Goal: Navigation & Orientation: Find specific page/section

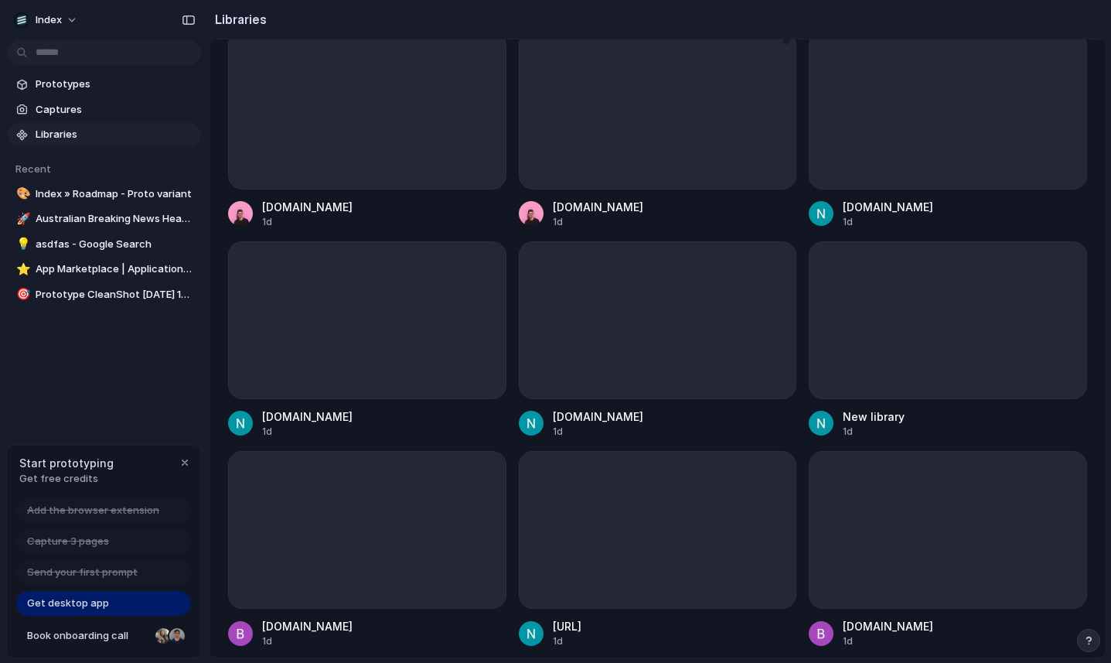
scroll to position [248, 0]
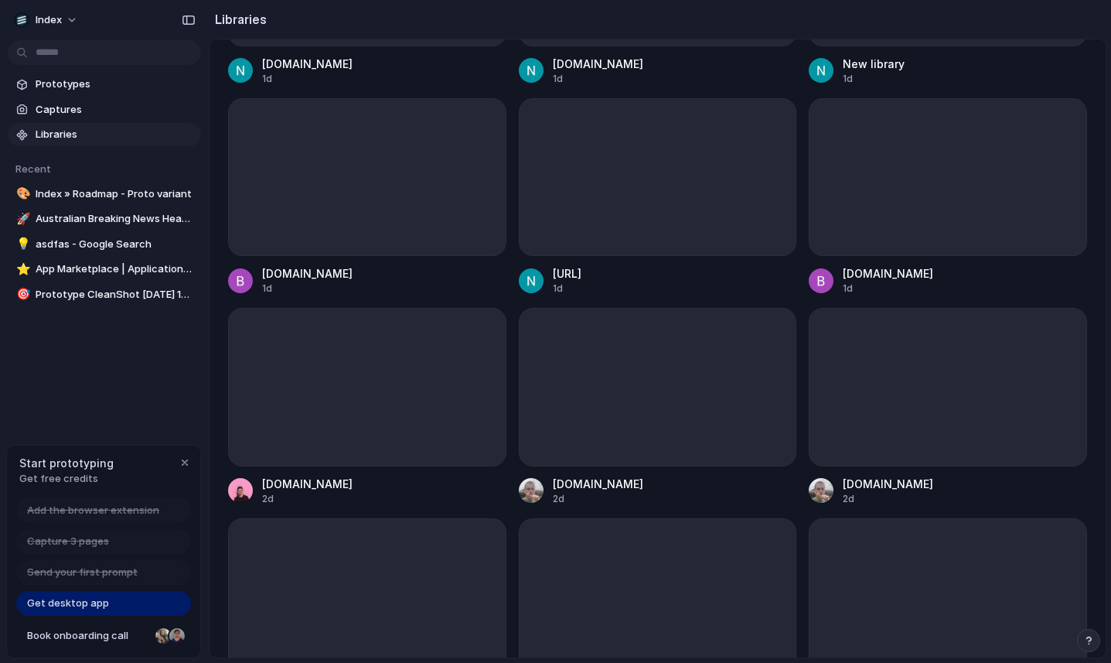
scroll to position [580, 0]
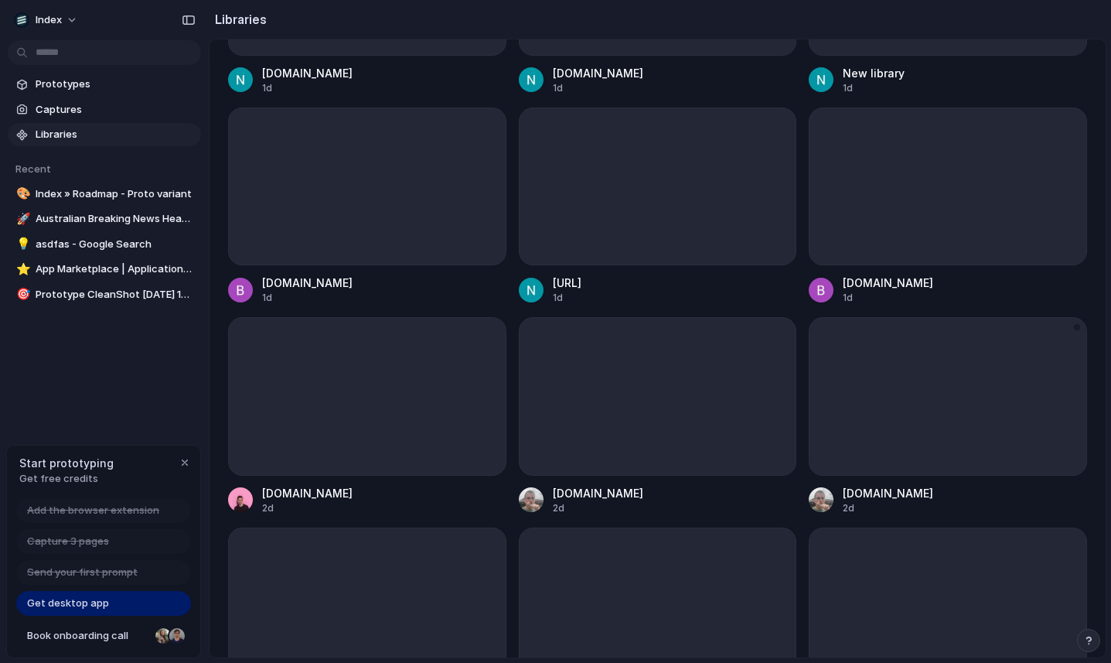
click at [1002, 469] on div "index.inc 2d" at bounding box center [948, 415] width 278 height 197
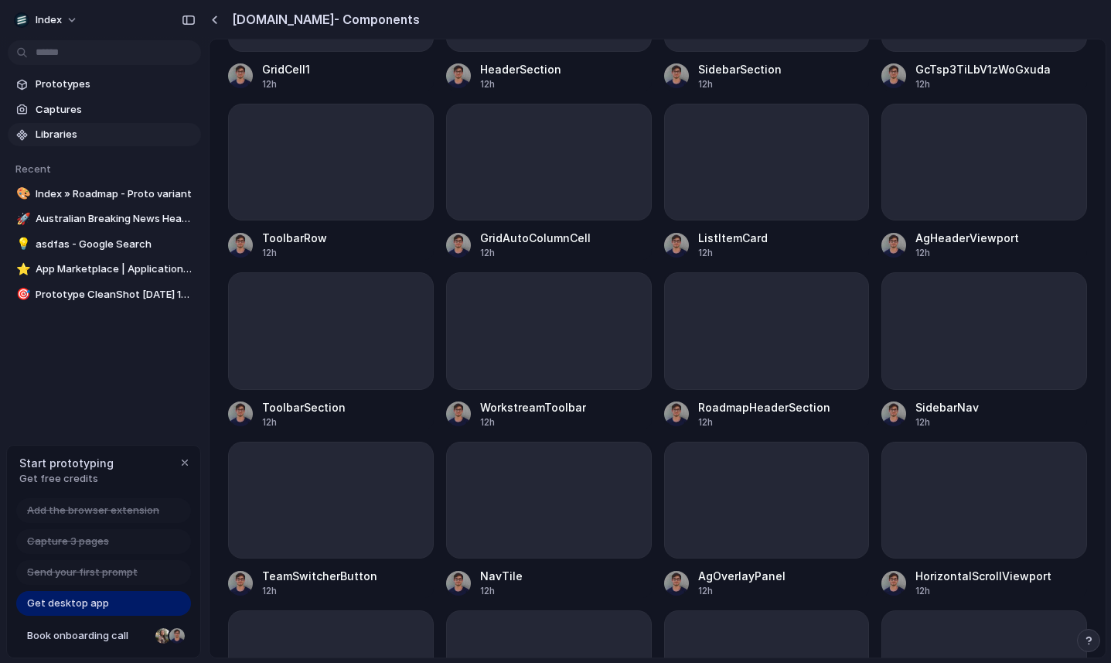
scroll to position [0, 0]
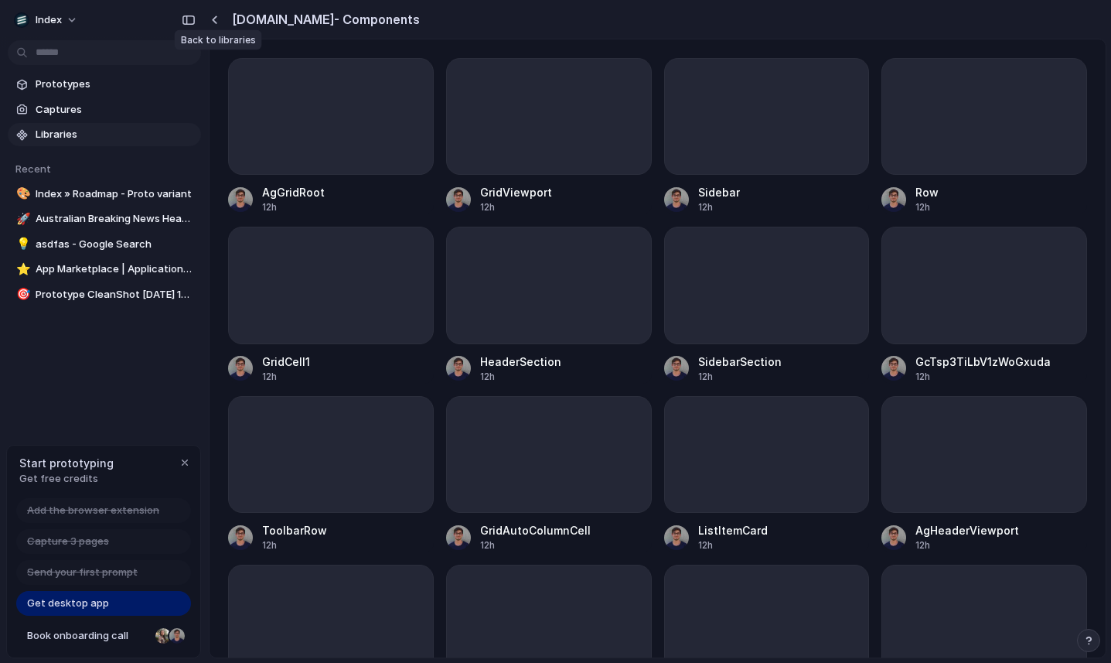
click at [221, 20] on div at bounding box center [216, 19] width 15 height 13
click at [217, 17] on div "button" at bounding box center [214, 19] width 7 height 9
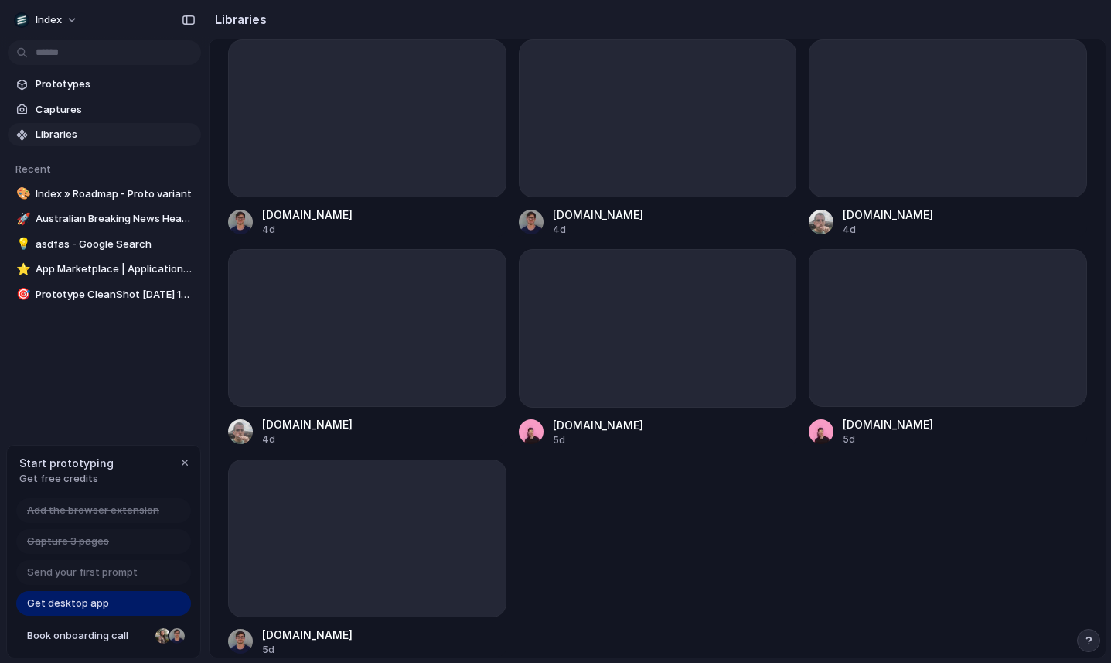
scroll to position [1280, 0]
click at [357, 271] on div at bounding box center [367, 326] width 278 height 158
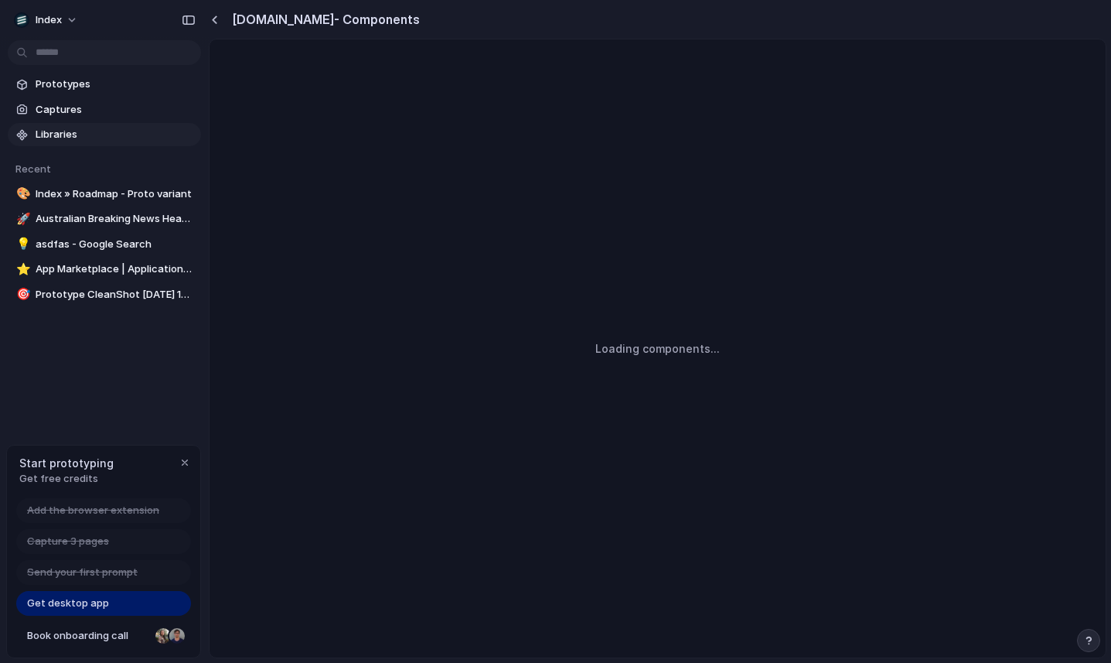
scroll to position [0, 0]
